Goal: Task Accomplishment & Management: Manage account settings

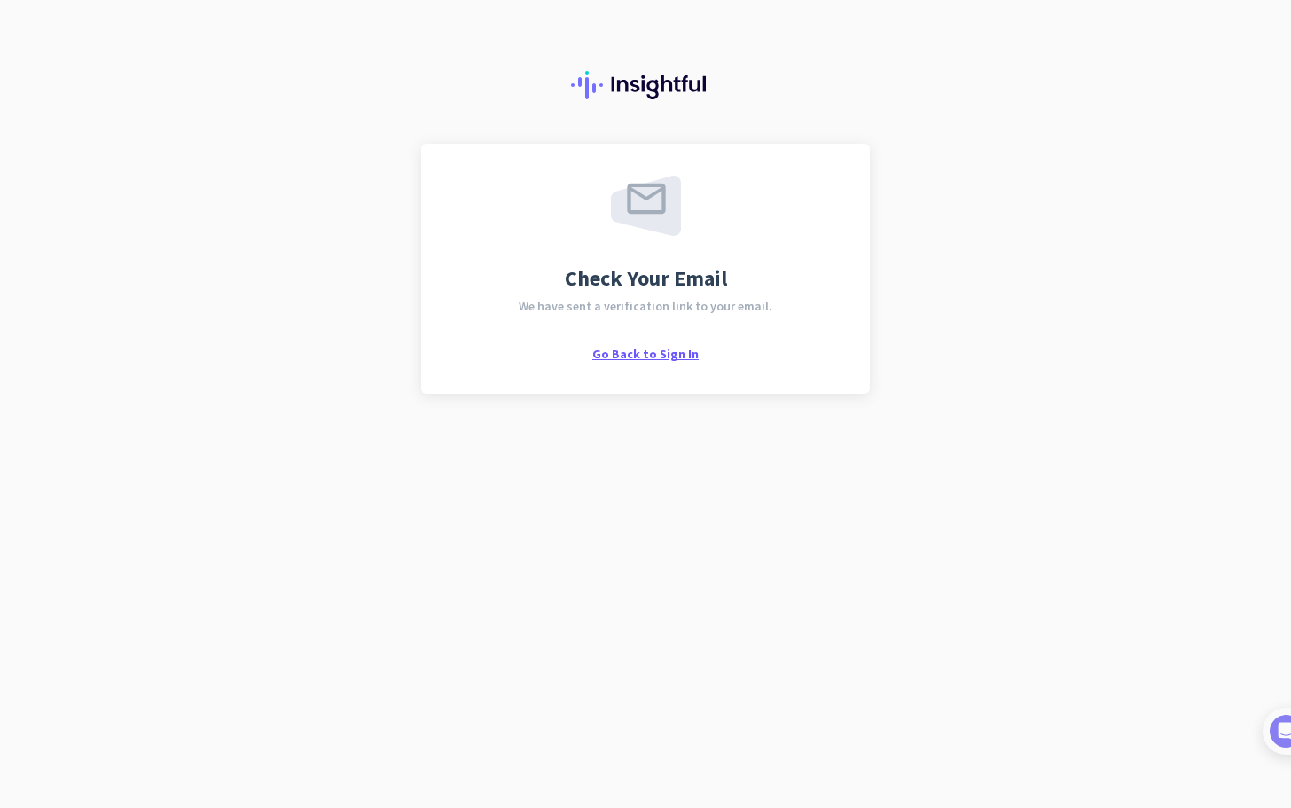
click at [654, 356] on span "Go Back to Sign In" at bounding box center [645, 354] width 106 height 16
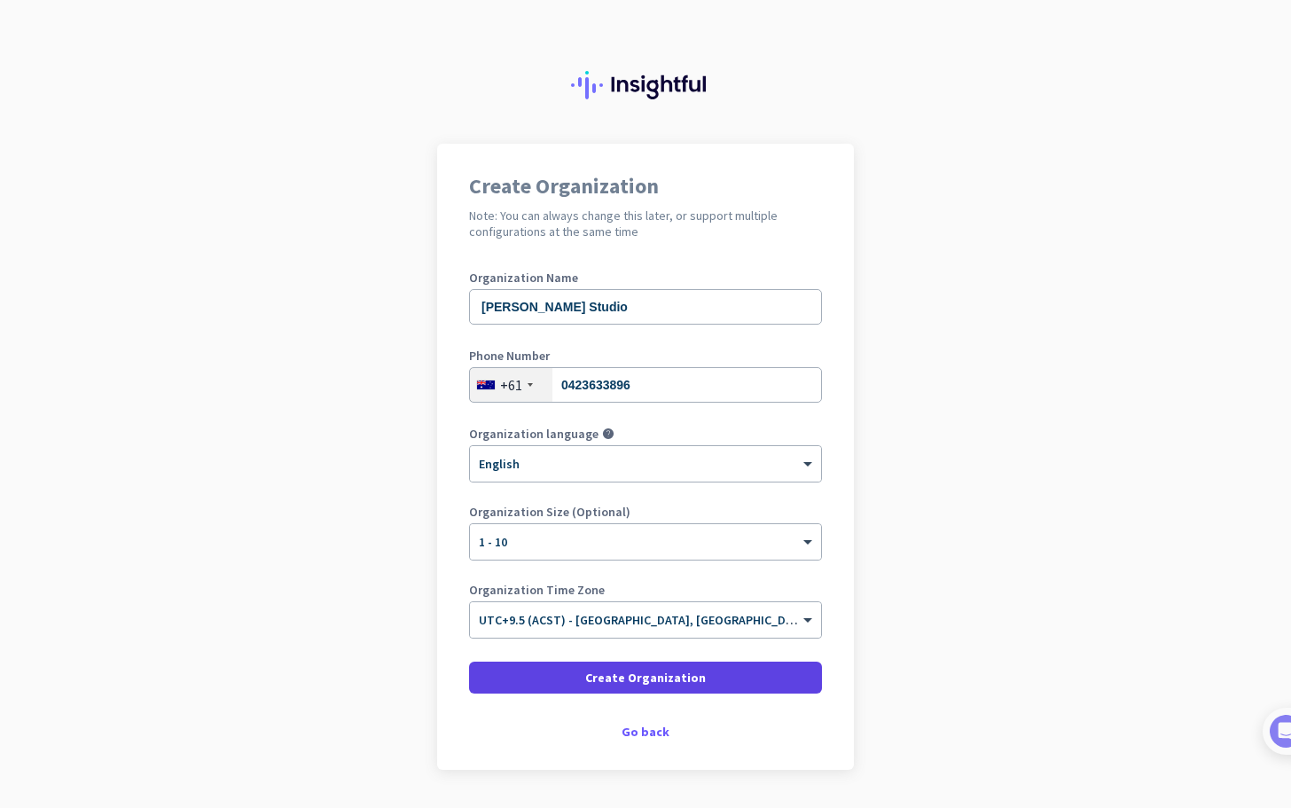
click at [670, 678] on span "Create Organization" at bounding box center [645, 678] width 121 height 18
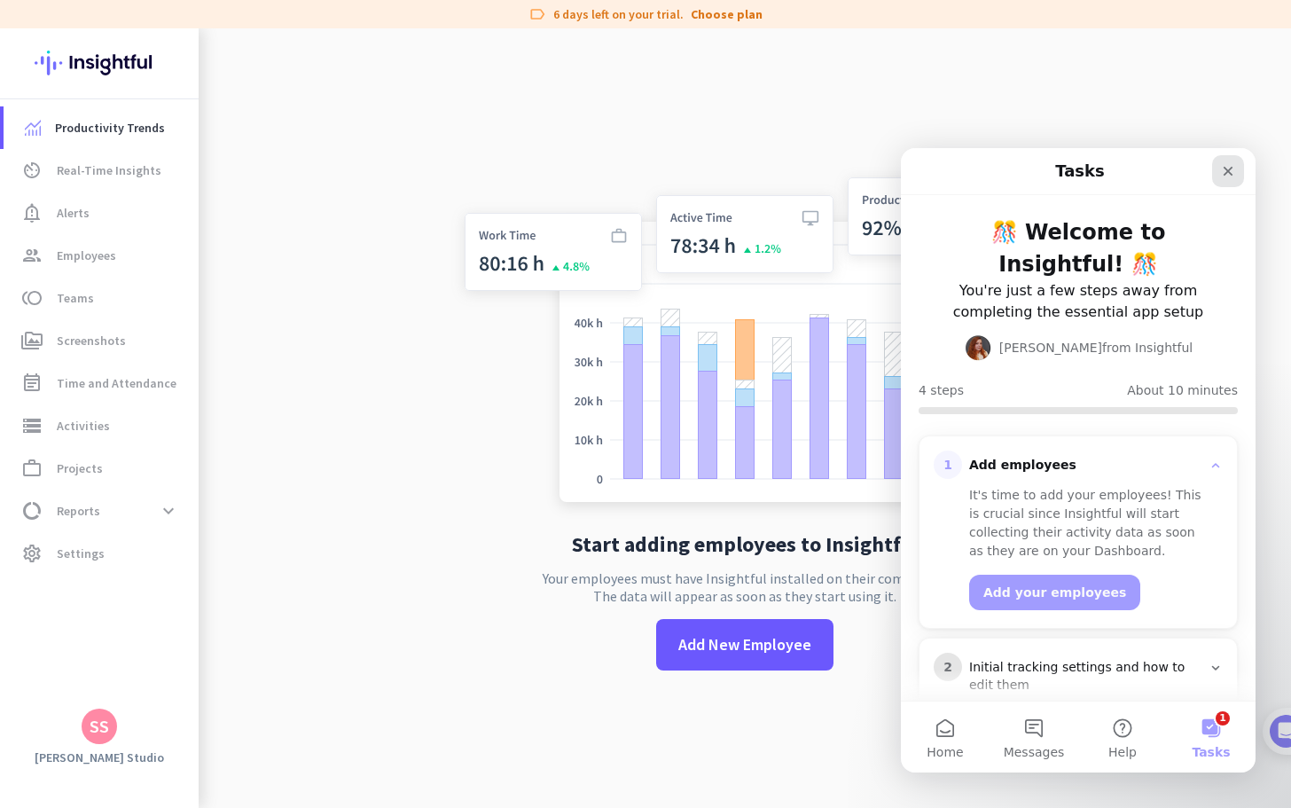
click at [1228, 168] on icon "Close" at bounding box center [1228, 171] width 14 height 14
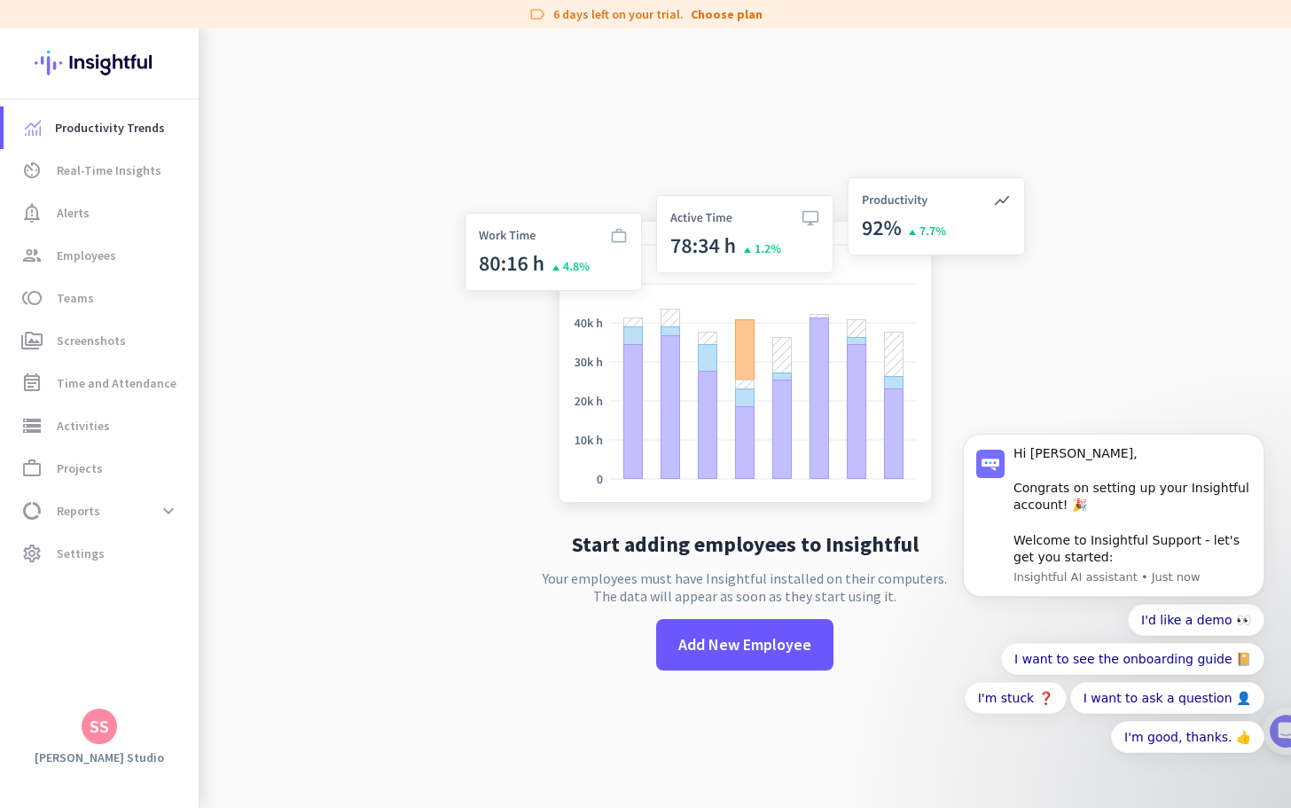
click at [397, 472] on app-no-employees "Start adding employees to Insightful Your employees must have Insightful instal…" at bounding box center [745, 432] width 1092 height 808
click at [1260, 441] on icon "Dismiss notification" at bounding box center [1260, 439] width 10 height 10
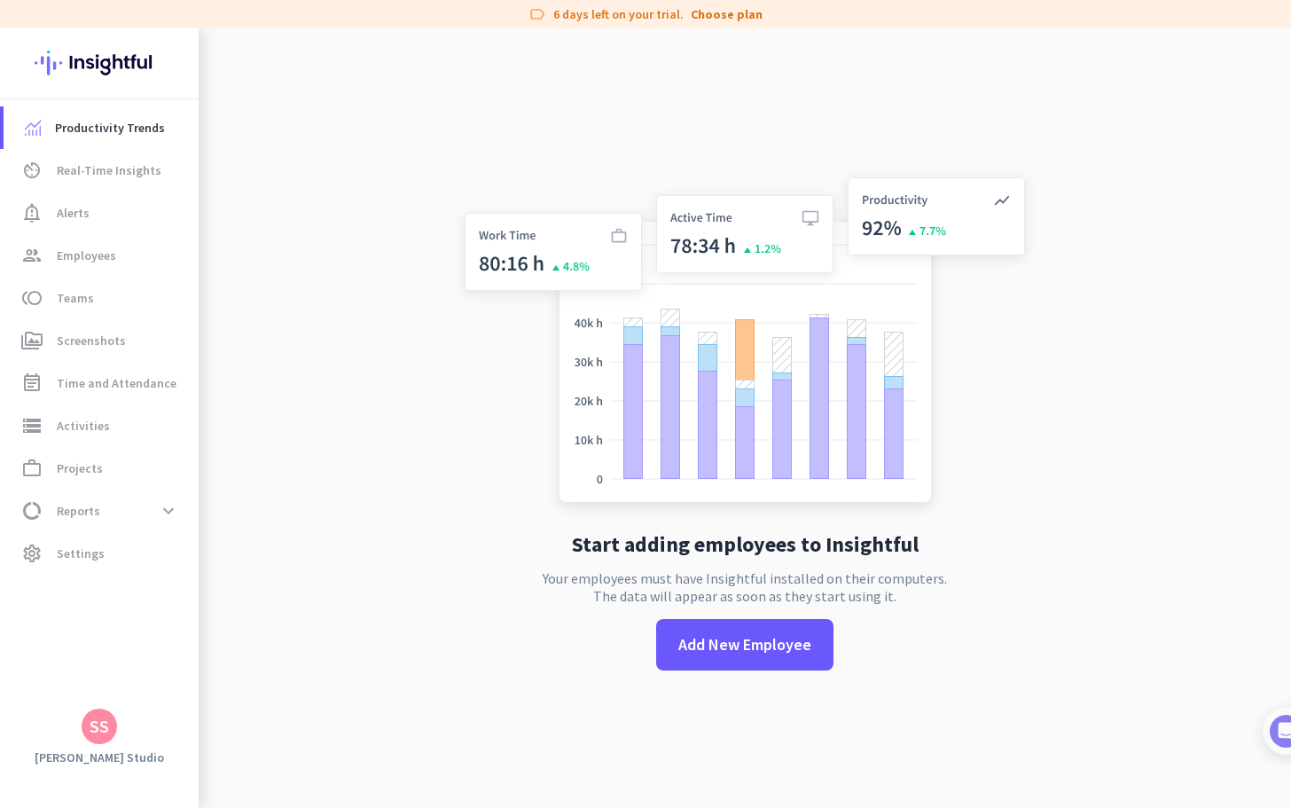
click at [1093, 411] on app-no-employees "Start adding employees to Insightful Your employees must have Insightful instal…" at bounding box center [745, 432] width 1092 height 808
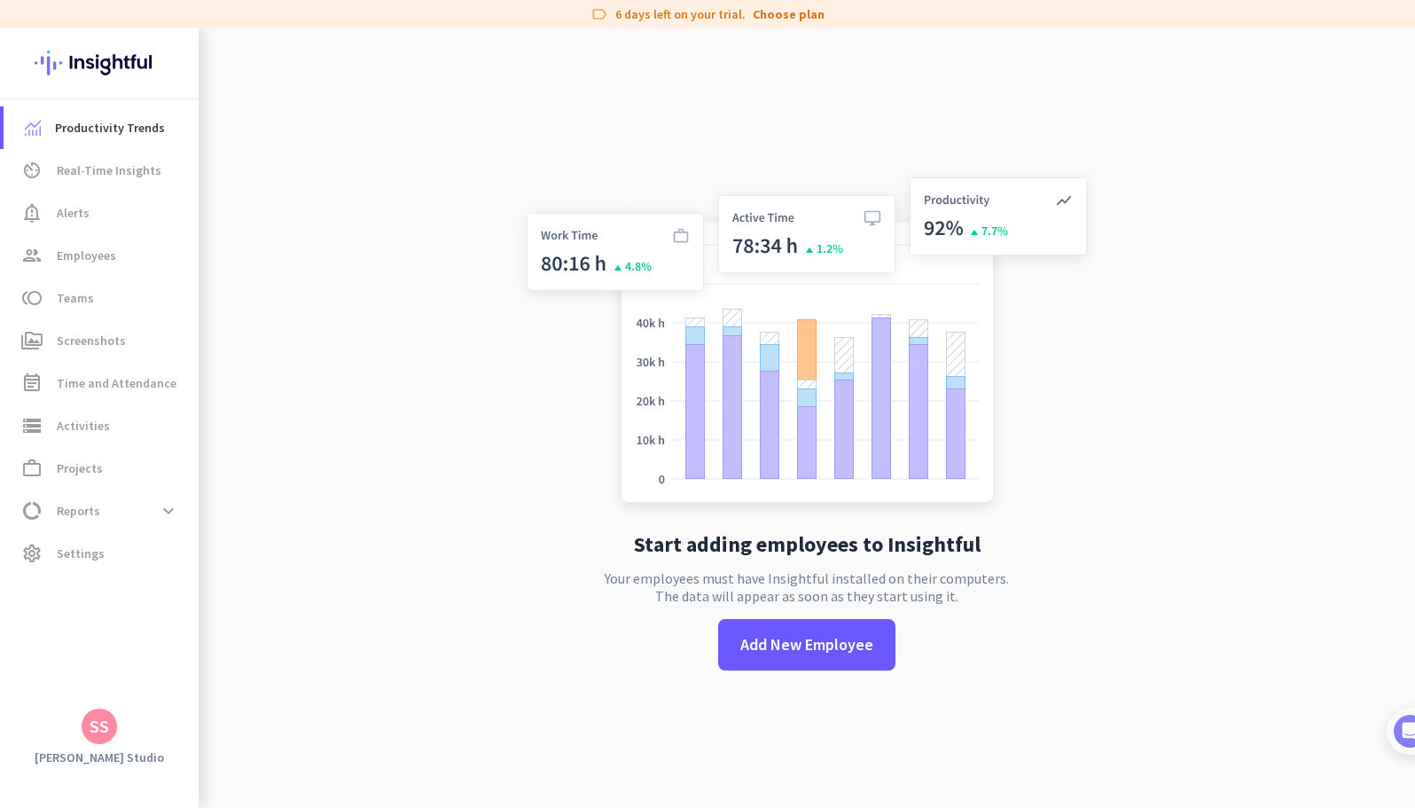
click at [471, 385] on app-no-employees "Start adding employees to Insightful Your employees must have Insightful instal…" at bounding box center [807, 432] width 1217 height 808
